Goal: Task Accomplishment & Management: Use online tool/utility

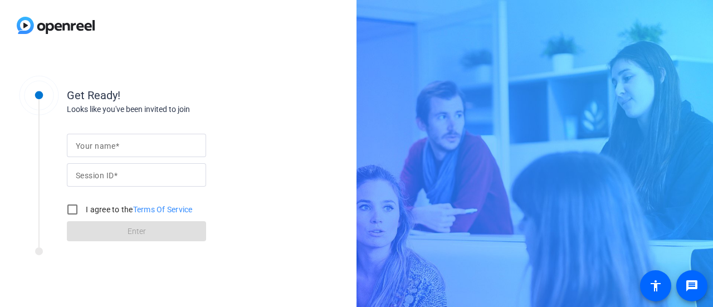
click at [115, 148] on span at bounding box center [117, 145] width 4 height 9
click at [115, 148] on input "Your name" at bounding box center [136, 145] width 121 height 13
type input "[PERSON_NAME]"
click at [135, 178] on input "Session ID" at bounding box center [136, 174] width 121 height 13
paste input "5r6U"
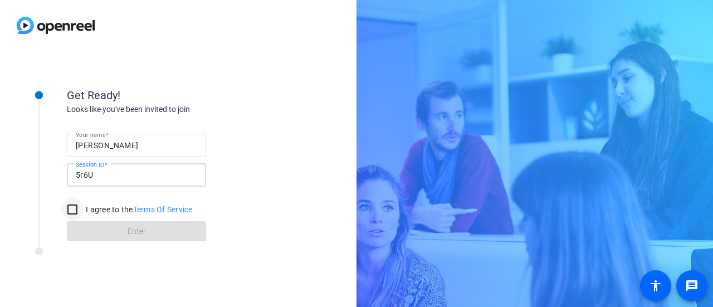
type input "5r6U"
drag, startPoint x: 71, startPoint y: 207, endPoint x: 91, endPoint y: 217, distance: 21.9
click at [71, 207] on input "I agree to the Terms Of Service" at bounding box center [72, 209] width 22 height 22
checkbox input "true"
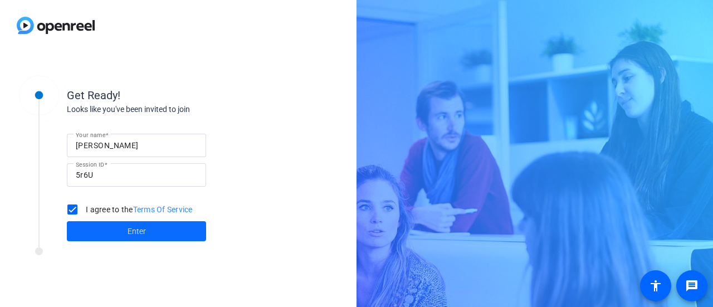
click at [133, 232] on span "Enter" at bounding box center [136, 231] width 18 height 12
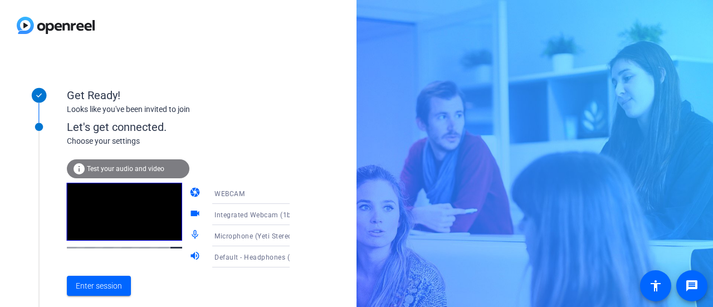
click at [294, 259] on icon at bounding box center [300, 256] width 13 height 13
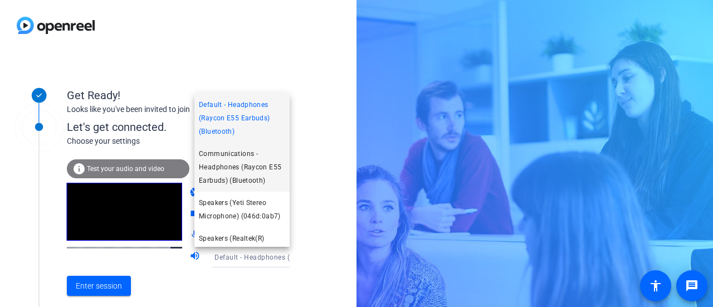
click at [252, 178] on span "Communications - Headphones (Raycon E55 Earbuds) (Bluetooth)" at bounding box center [242, 167] width 86 height 40
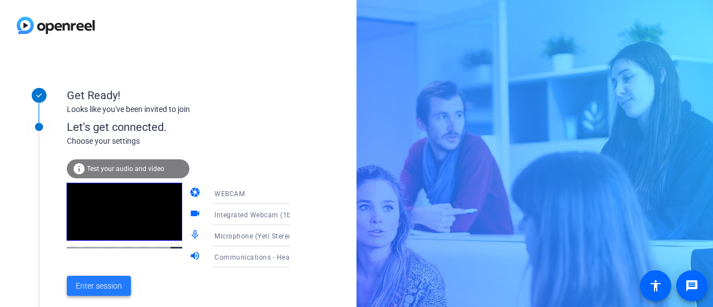
click at [105, 287] on span "Enter session" at bounding box center [99, 286] width 46 height 12
